Goal: Check status: Check status

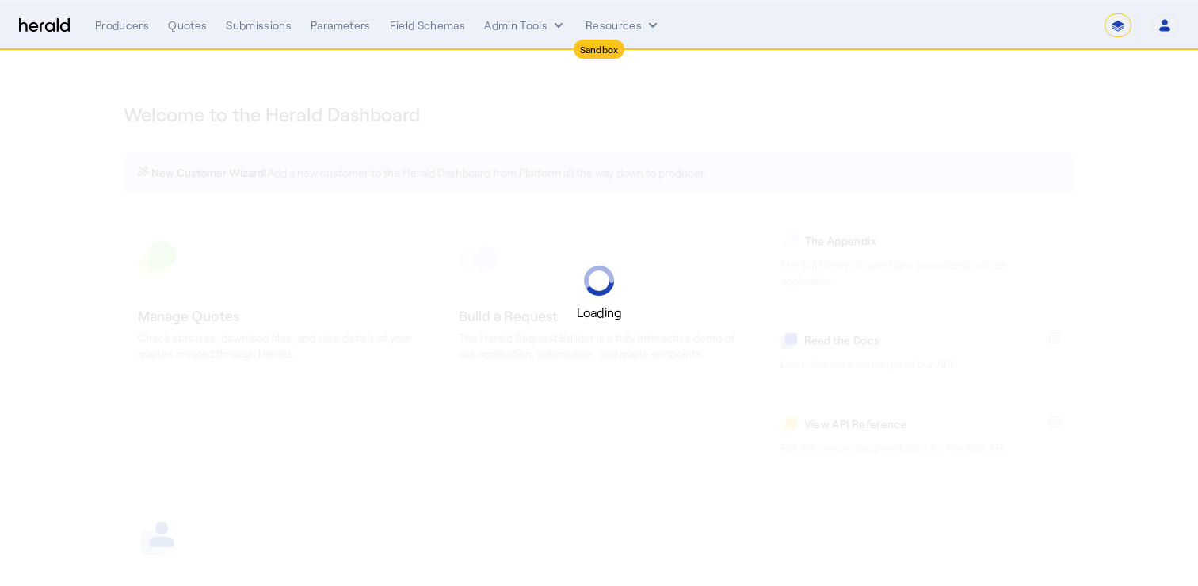
select select "*******"
select select "pfm_2v8p_herald_api"
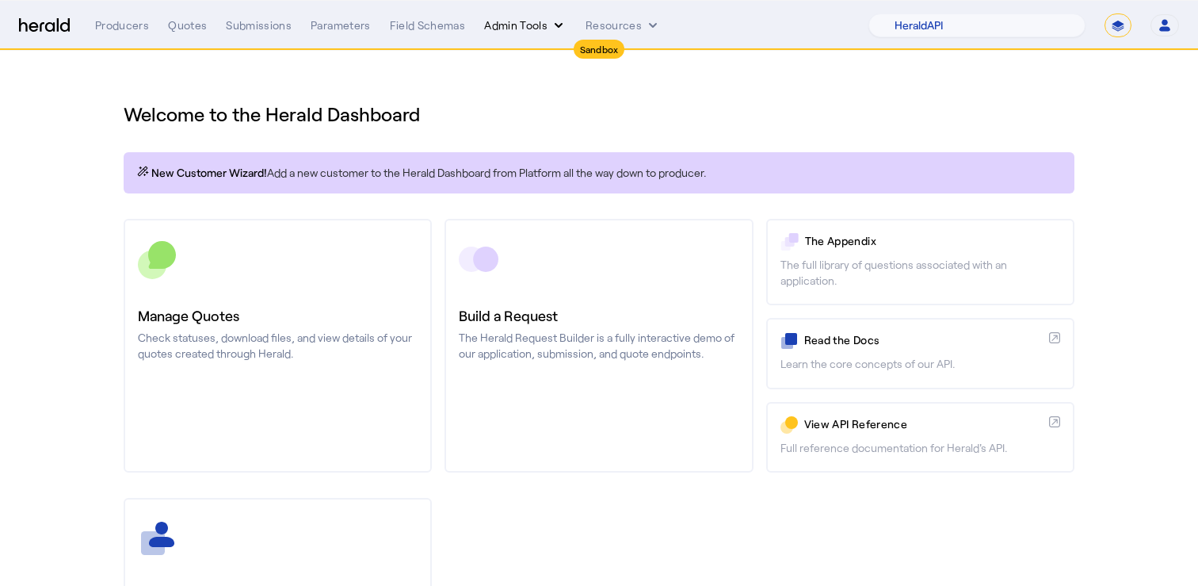
click at [533, 29] on button "Admin Tools" at bounding box center [525, 25] width 82 height 16
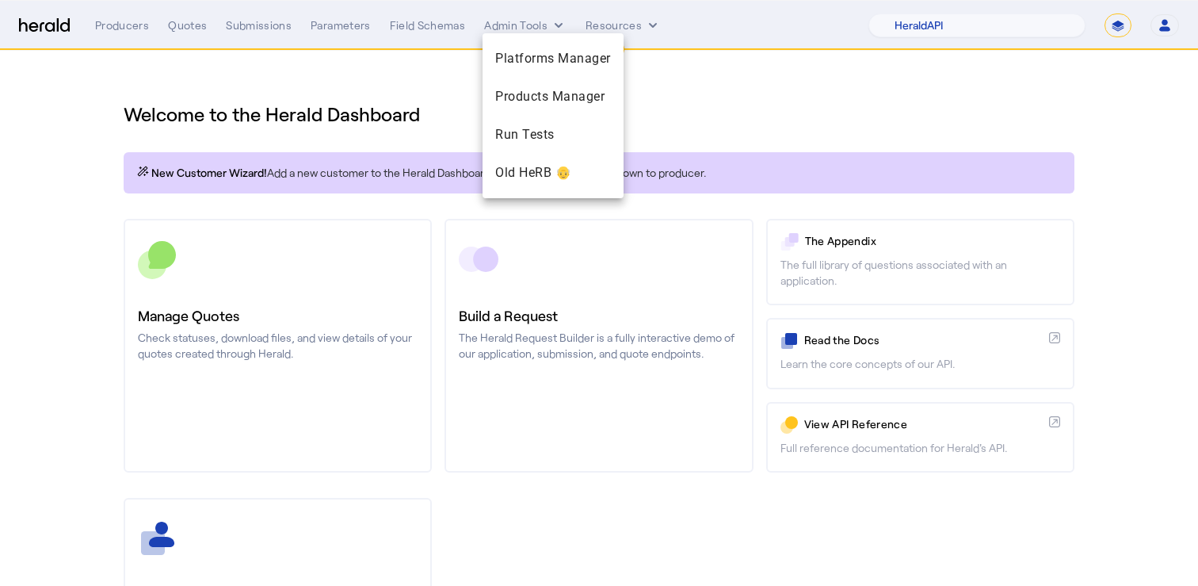
click at [292, 55] on div at bounding box center [599, 293] width 1198 height 586
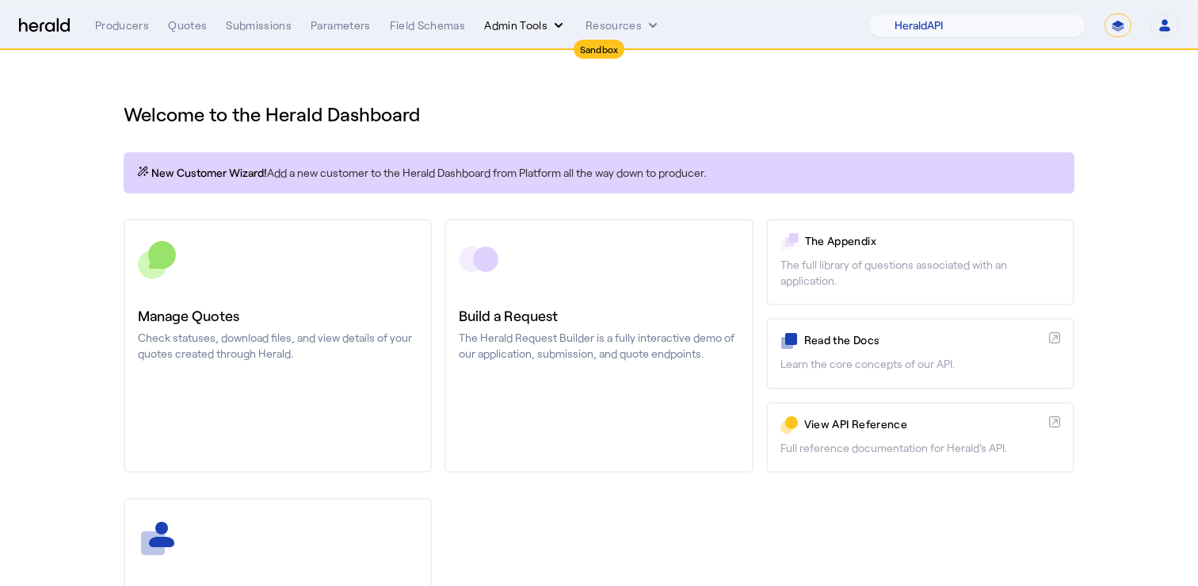
click at [541, 23] on button "Admin Tools" at bounding box center [525, 25] width 82 height 16
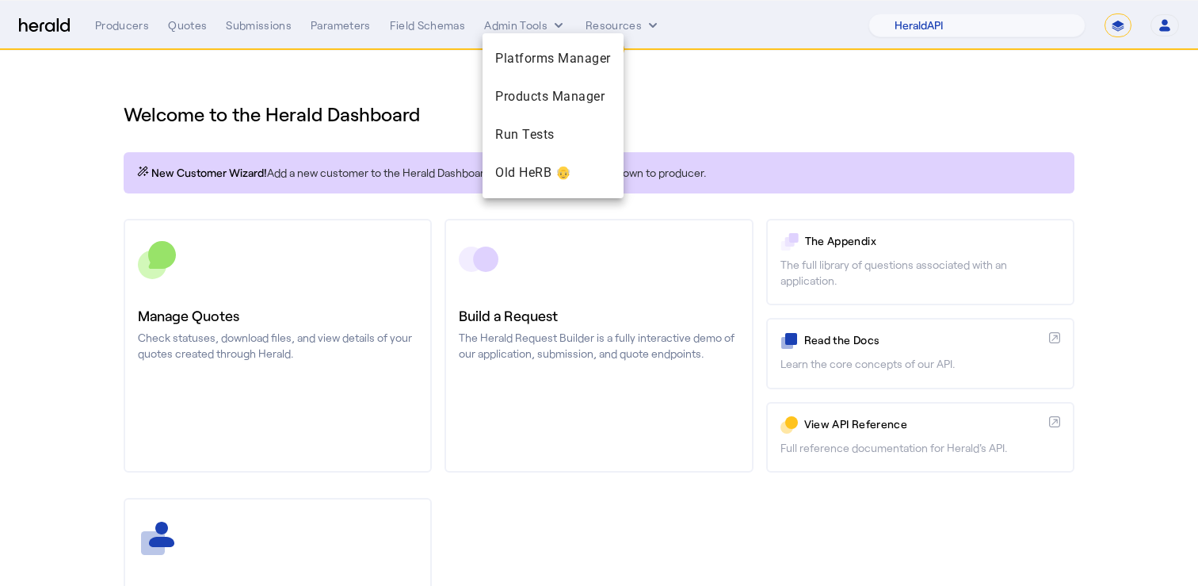
click at [418, 86] on div at bounding box center [599, 293] width 1198 height 586
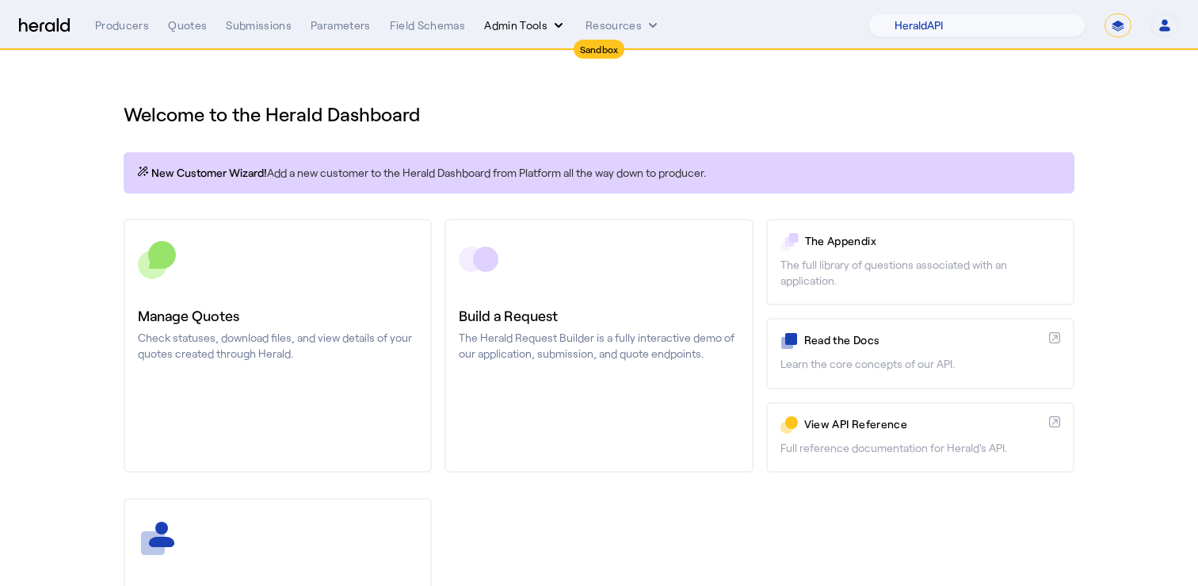
click at [524, 29] on button "Admin Tools" at bounding box center [525, 25] width 82 height 16
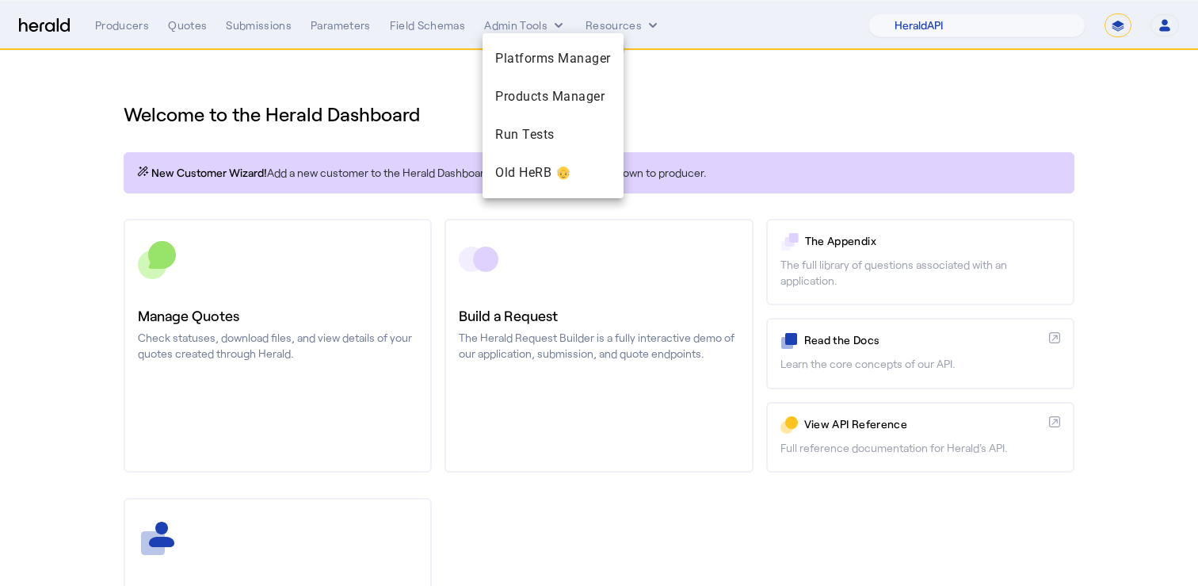
click at [798, 86] on div at bounding box center [599, 293] width 1198 height 586
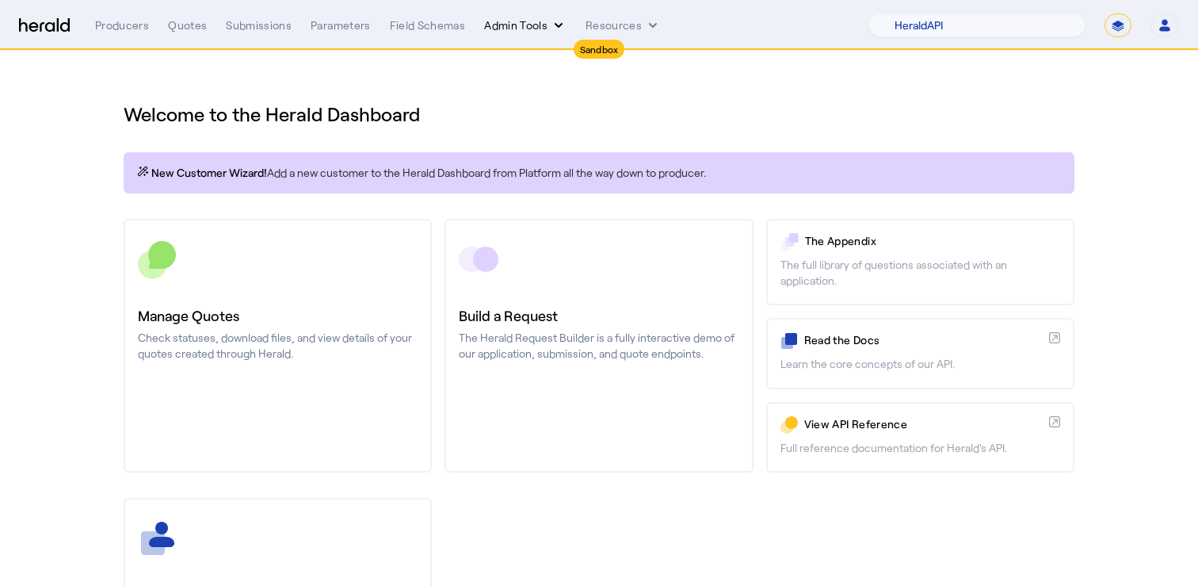
click at [530, 30] on button "Admin Tools" at bounding box center [525, 25] width 82 height 16
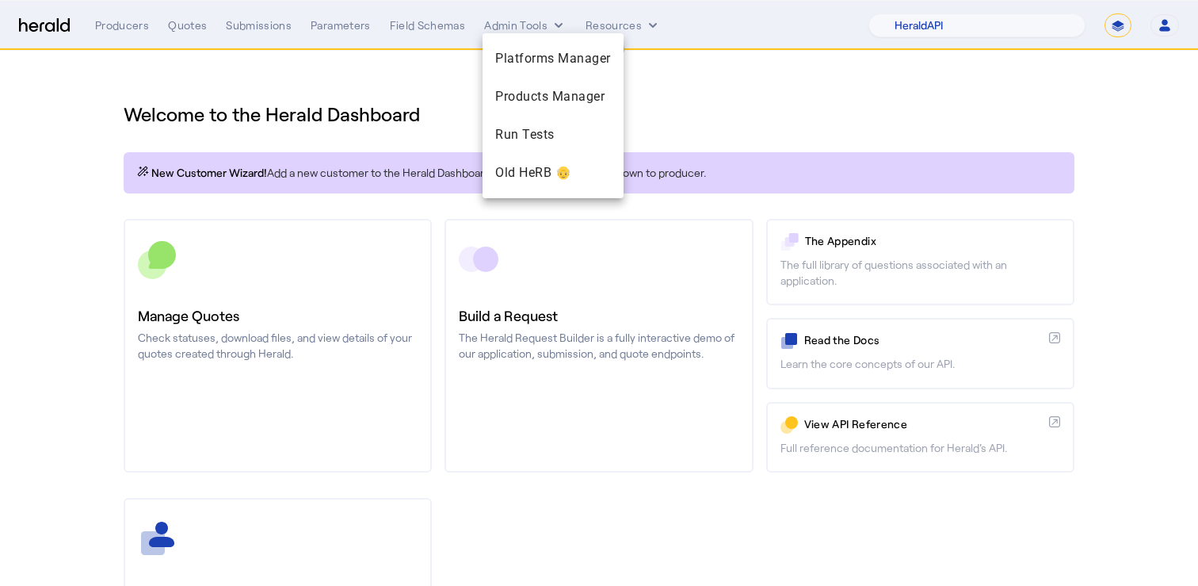
click at [724, 75] on div at bounding box center [599, 293] width 1198 height 586
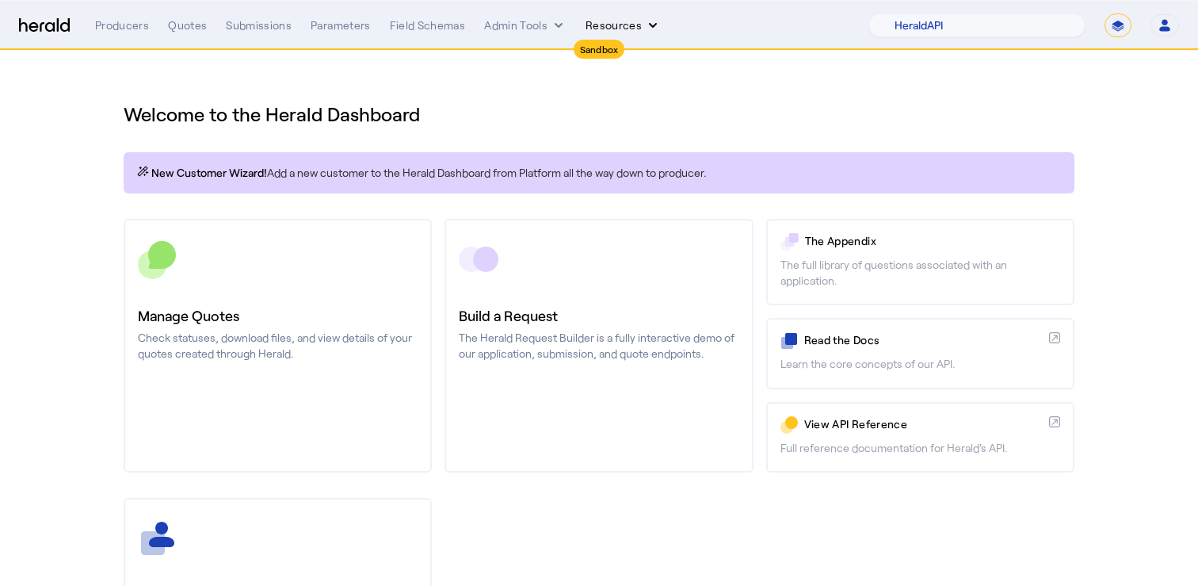
click at [629, 29] on button "Resources" at bounding box center [623, 25] width 75 height 16
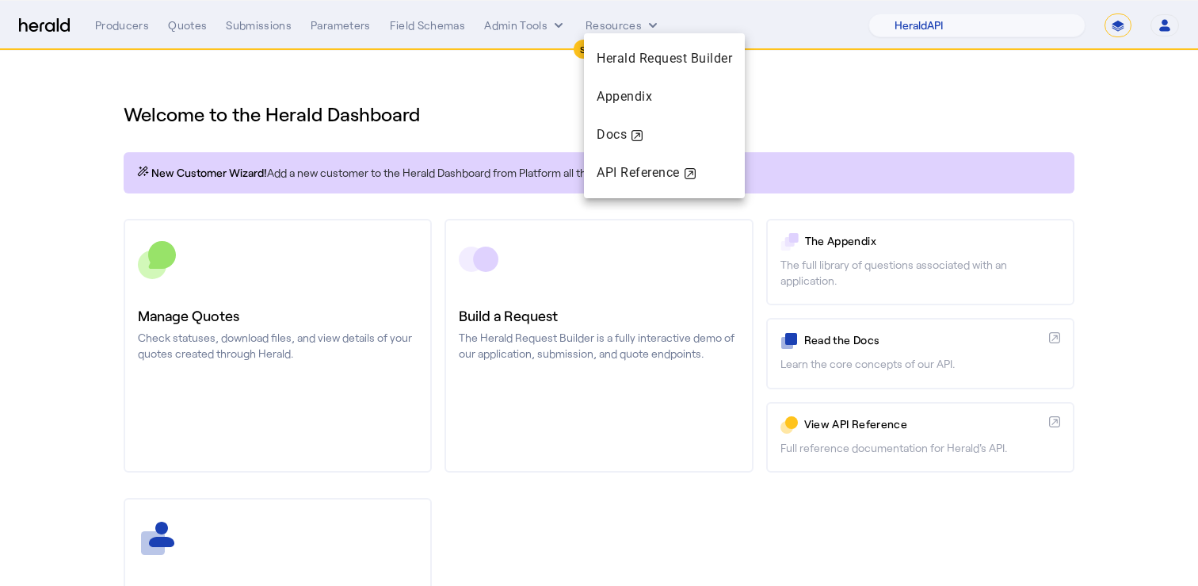
click at [462, 94] on div at bounding box center [599, 293] width 1198 height 586
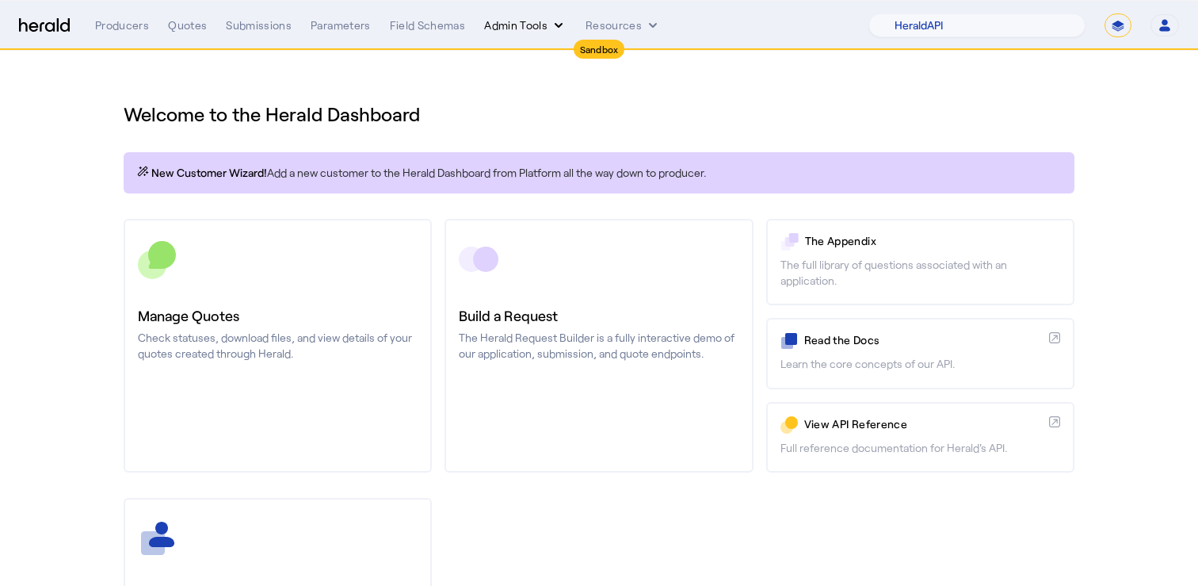
click at [500, 24] on button "Admin Tools" at bounding box center [525, 25] width 82 height 16
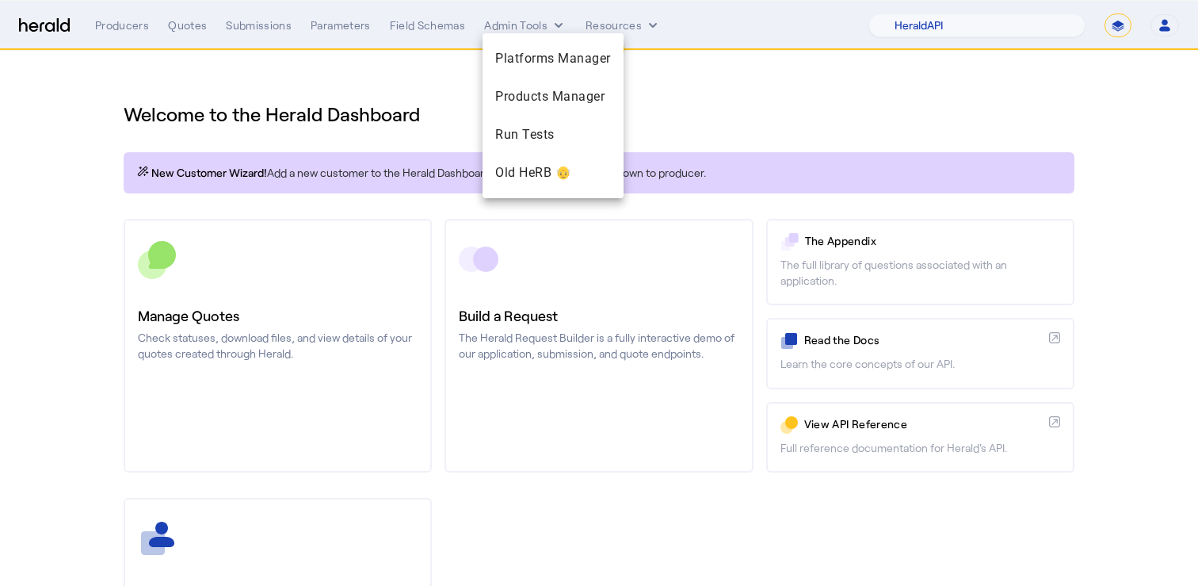
click at [346, 67] on div at bounding box center [599, 293] width 1198 height 586
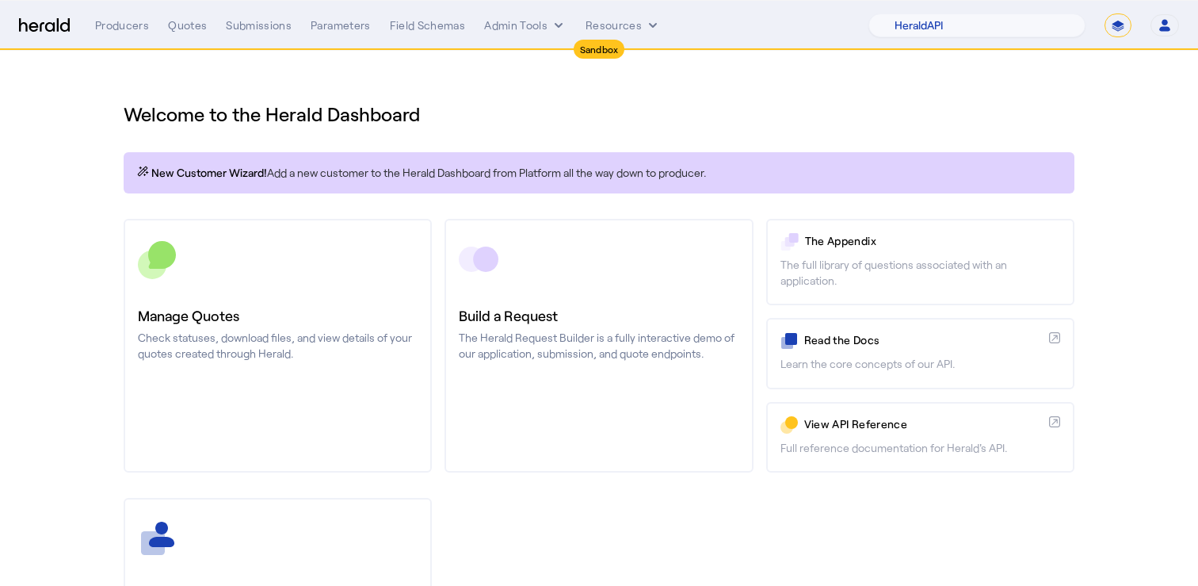
click at [1129, 23] on select "**********" at bounding box center [1118, 25] width 27 height 24
select select "**********"
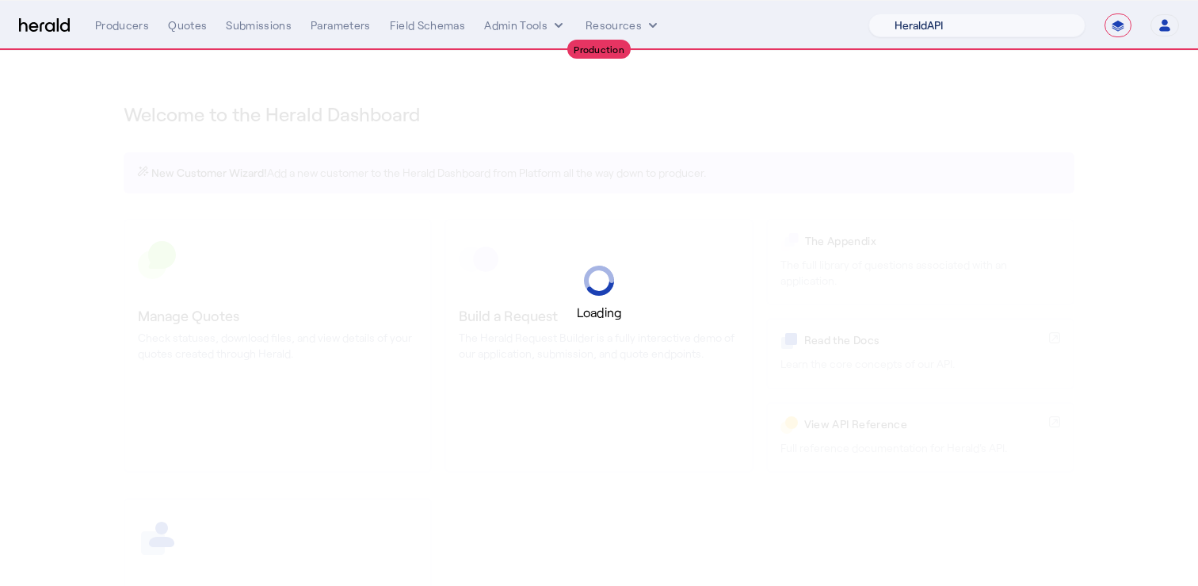
click at [1011, 21] on select "1Fort Acrisure Acturis Affinity Advisors Affinity Risk Agentero AmWins Anzen Ao…" at bounding box center [977, 25] width 217 height 24
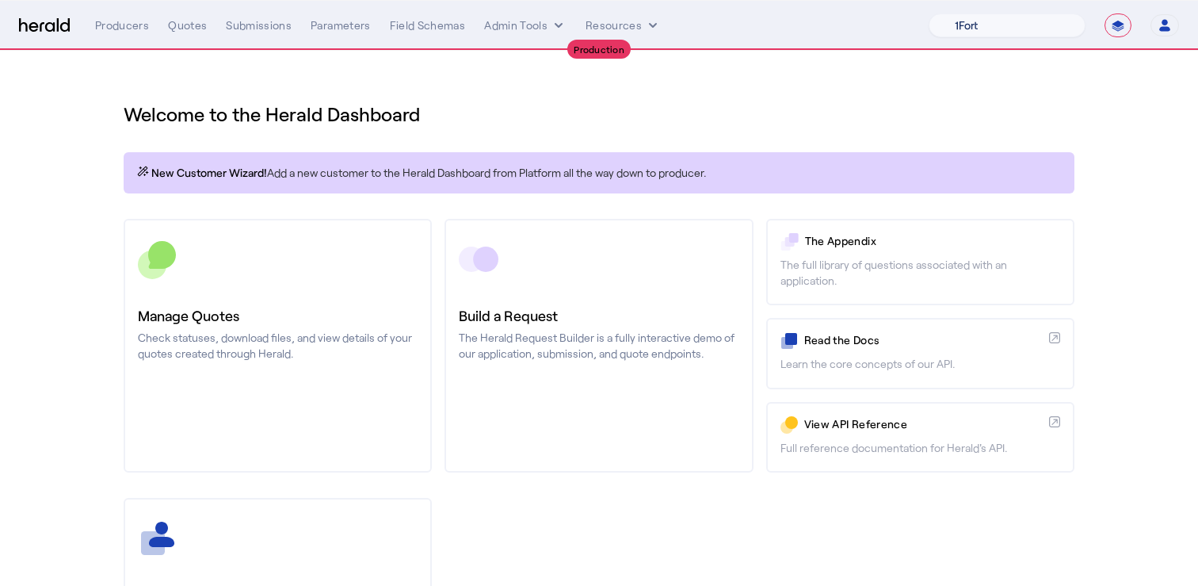
select select "pfm_h3db_crc"
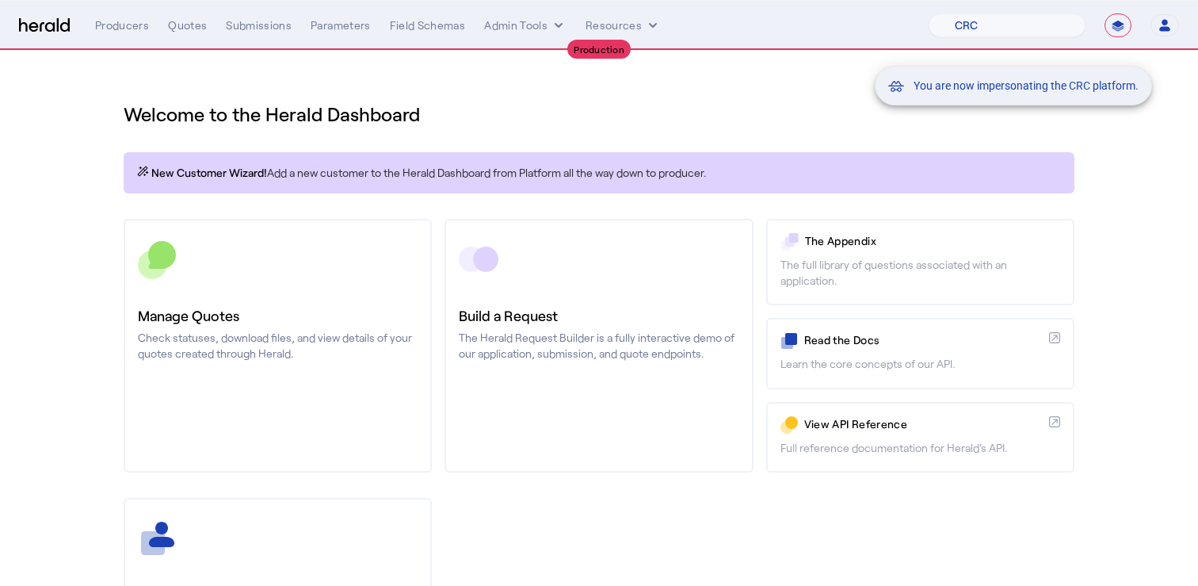
click at [182, 17] on div "You are now impersonating the CRC platform." at bounding box center [599, 293] width 1198 height 586
click at [182, 25] on div "You are now impersonating the CRC platform." at bounding box center [599, 293] width 1198 height 586
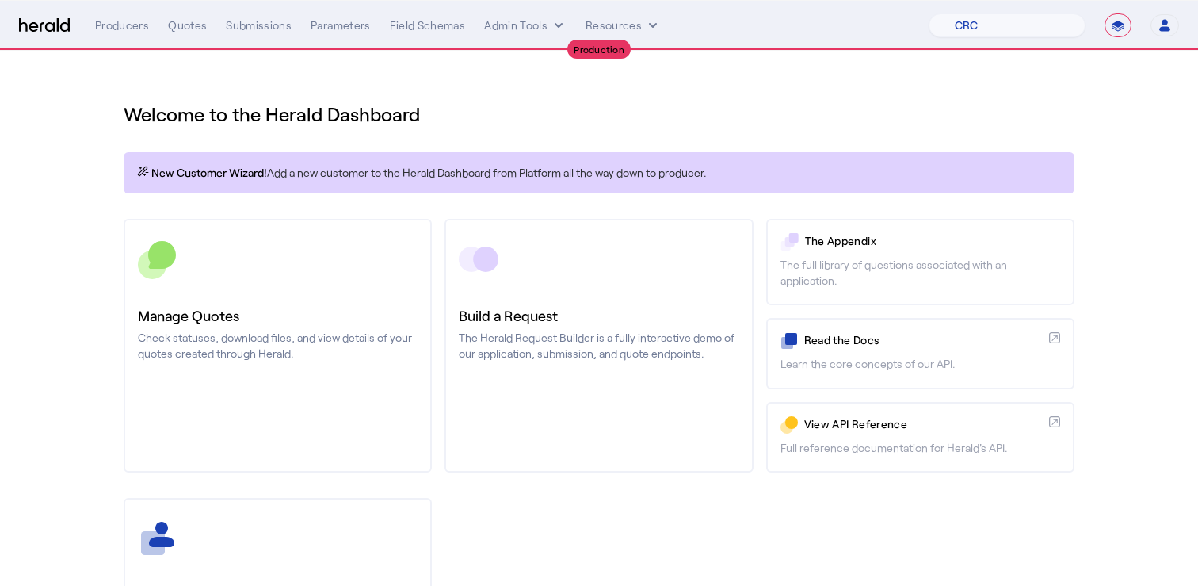
click at [185, 25] on div "Quotes" at bounding box center [187, 25] width 39 height 16
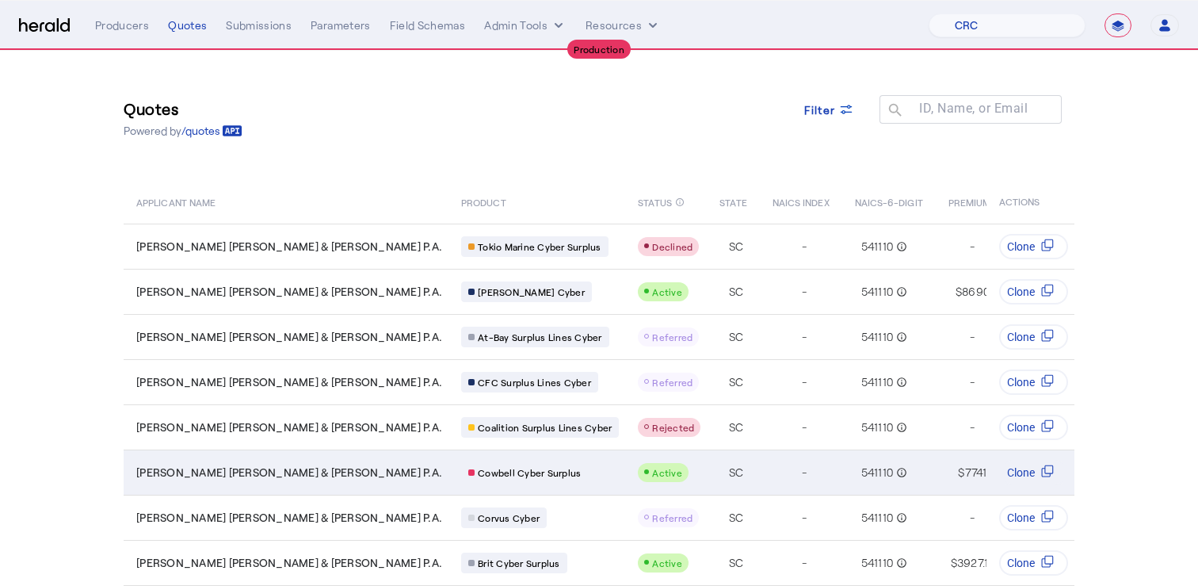
click at [279, 477] on span "[PERSON_NAME] [PERSON_NAME] & [PERSON_NAME] P.A." at bounding box center [289, 472] width 306 height 16
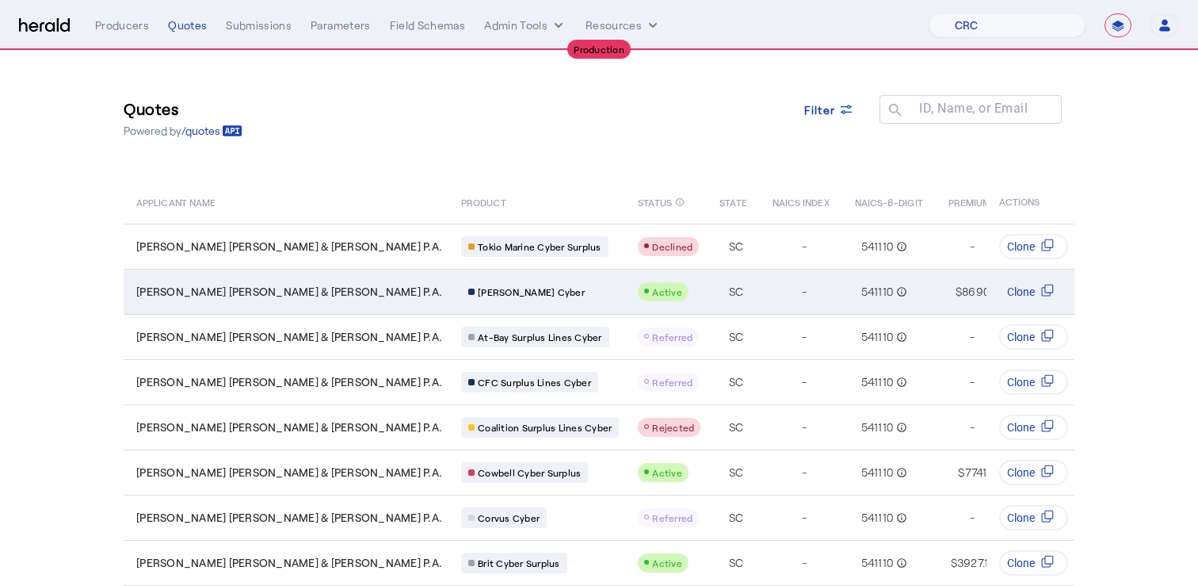
click at [255, 307] on td "[PERSON_NAME] [PERSON_NAME] & [PERSON_NAME] P.A." at bounding box center [286, 291] width 325 height 45
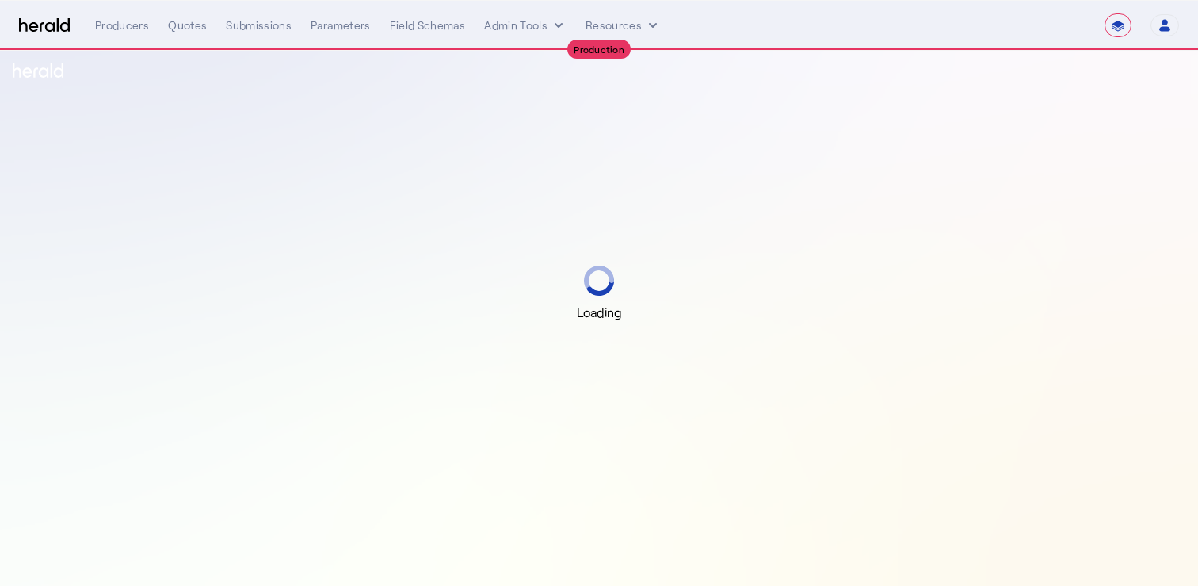
select select "**********"
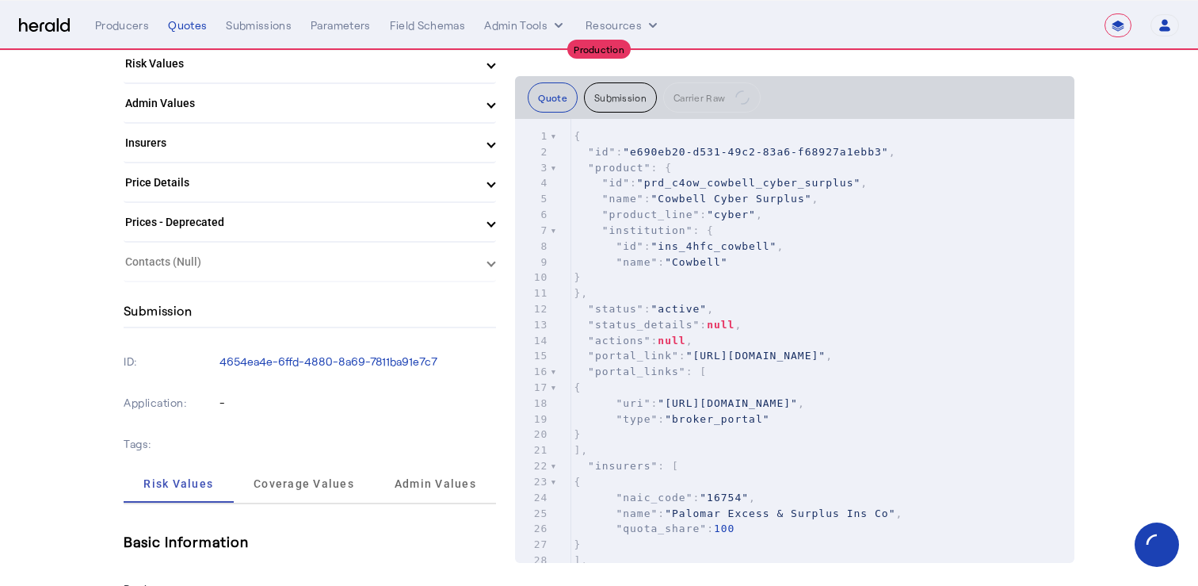
scroll to position [650, 0]
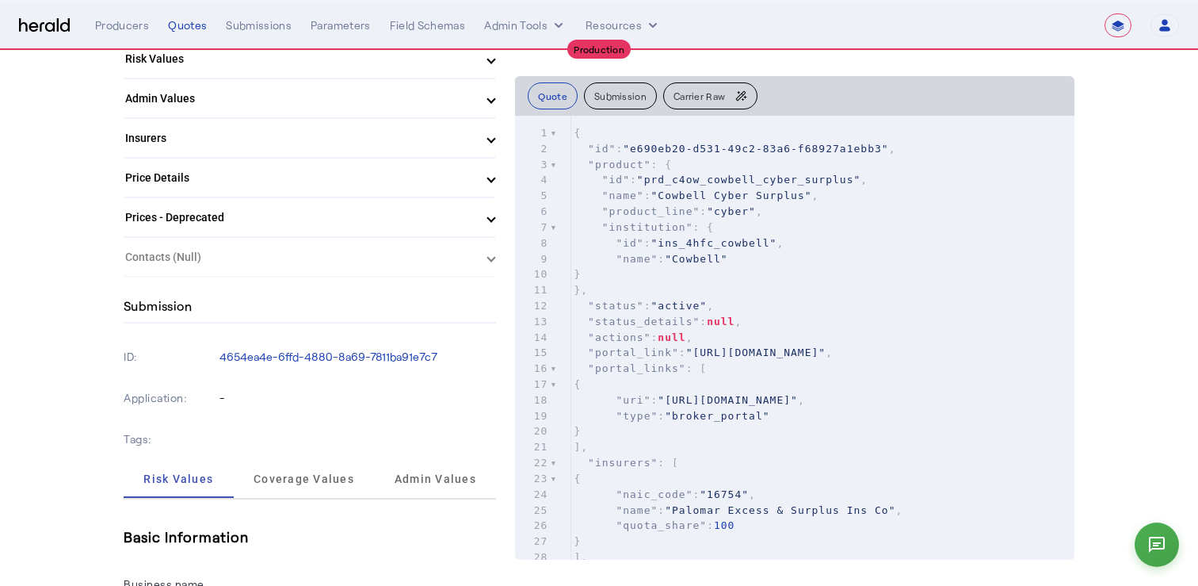
click at [755, 361] on pre ""portal_link" : "https://redirect.heraldapi.com/prd_c4ow_cowbell_cyber_surplus/…" at bounding box center [823, 353] width 504 height 16
click at [627, 100] on button "Submission" at bounding box center [620, 95] width 73 height 27
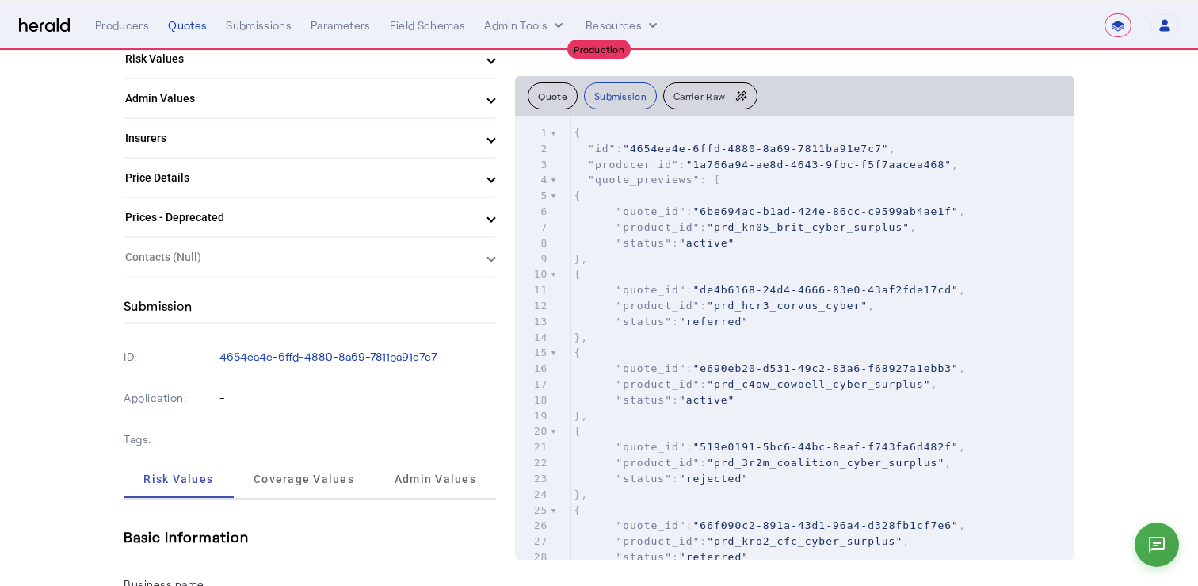
click at [671, 420] on pre "}," at bounding box center [823, 416] width 504 height 16
type input "****"
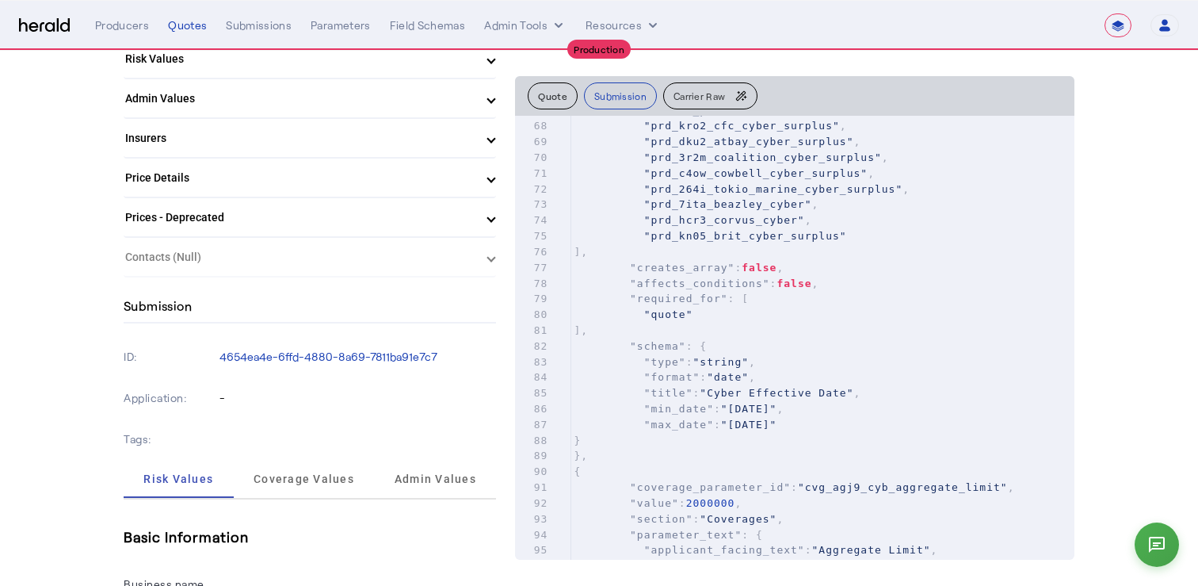
scroll to position [0, 0]
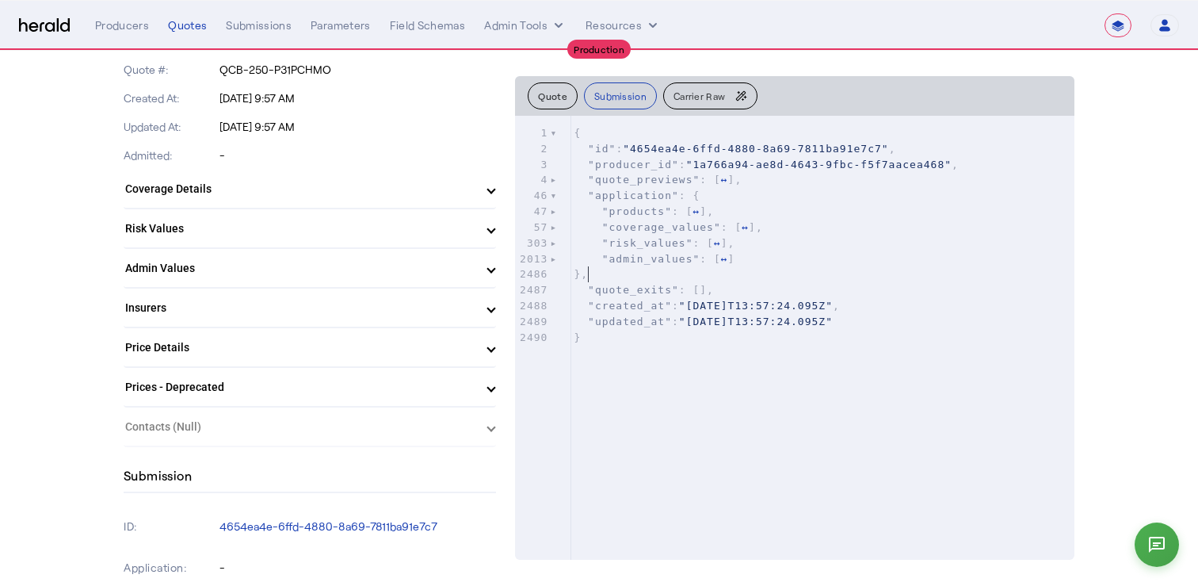
scroll to position [478, 0]
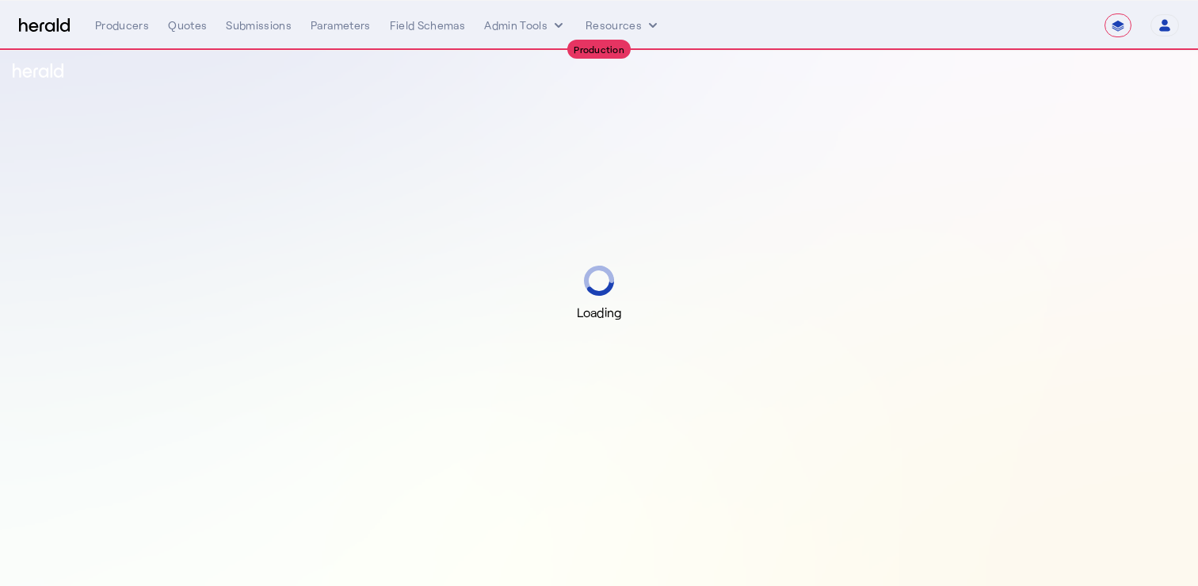
click at [52, 33] on div "**********" at bounding box center [599, 25] width 1160 height 24
click at [52, 31] on img at bounding box center [44, 25] width 51 height 15
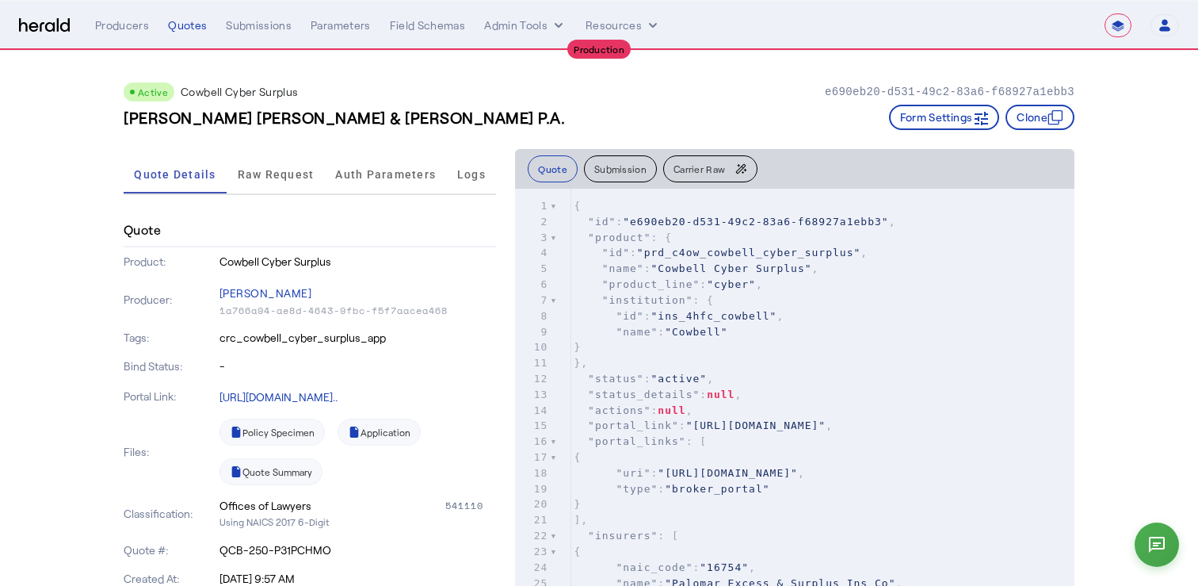
click at [52, 27] on img at bounding box center [44, 25] width 51 height 15
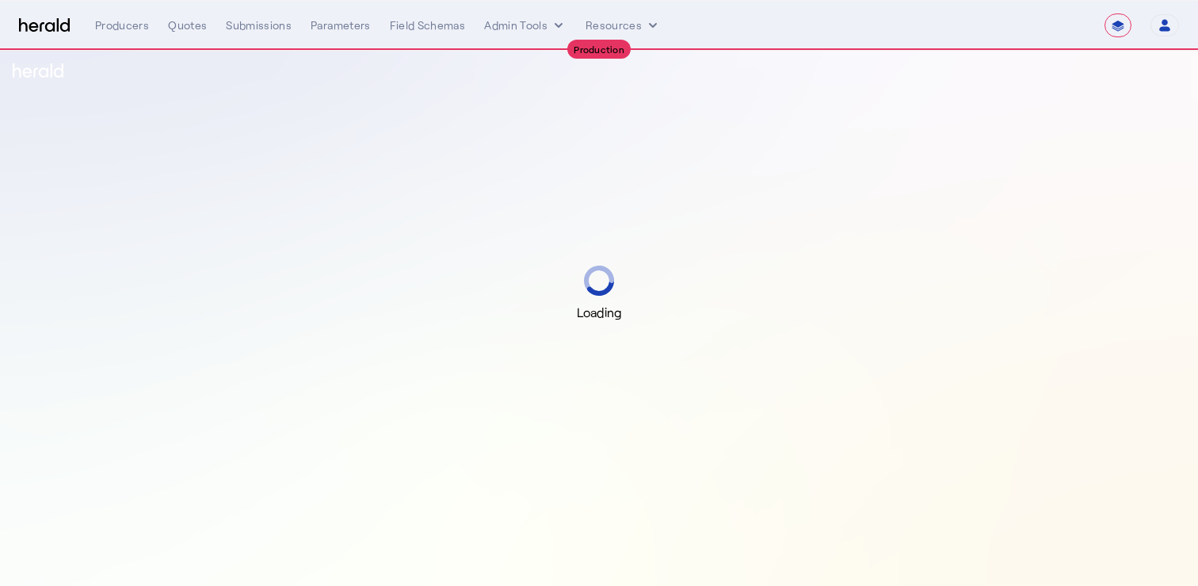
select select "**********"
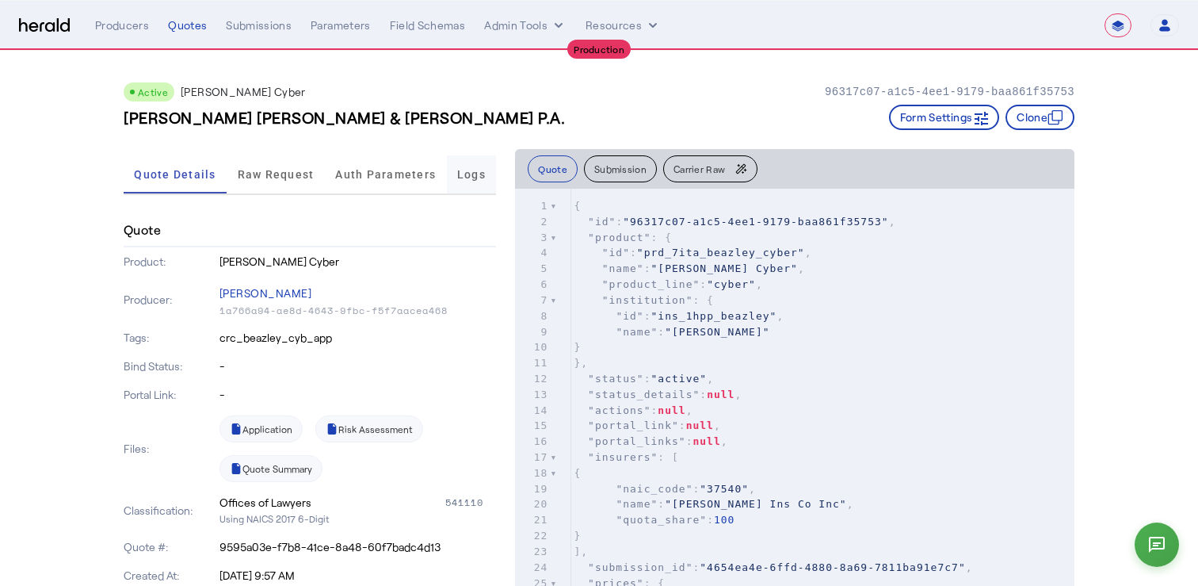
click at [449, 191] on div "Logs" at bounding box center [472, 174] width 50 height 38
